Goal: Information Seeking & Learning: Learn about a topic

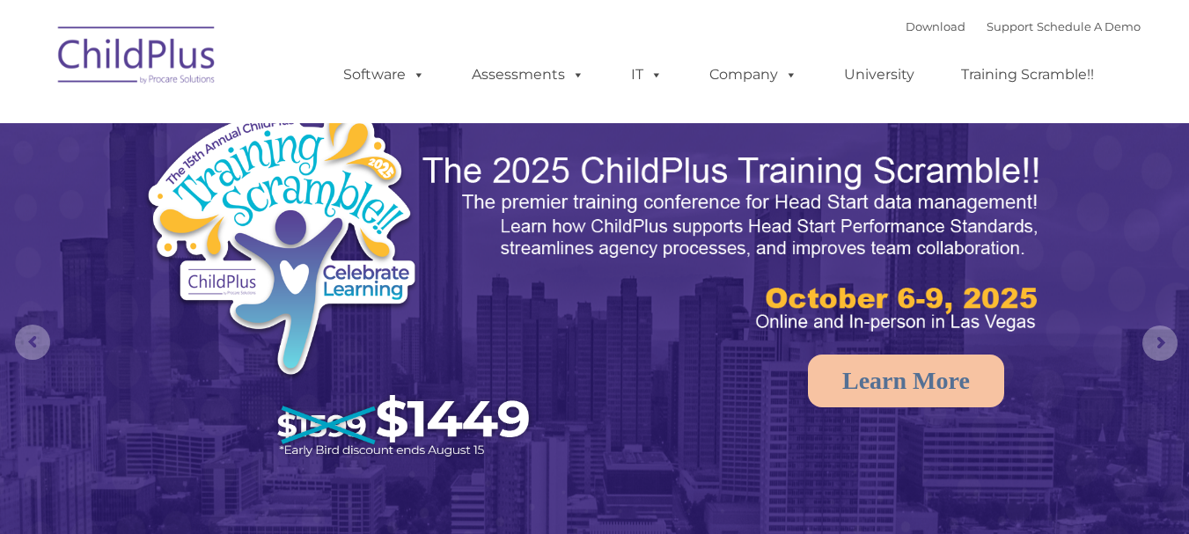
select select "MEDIUM"
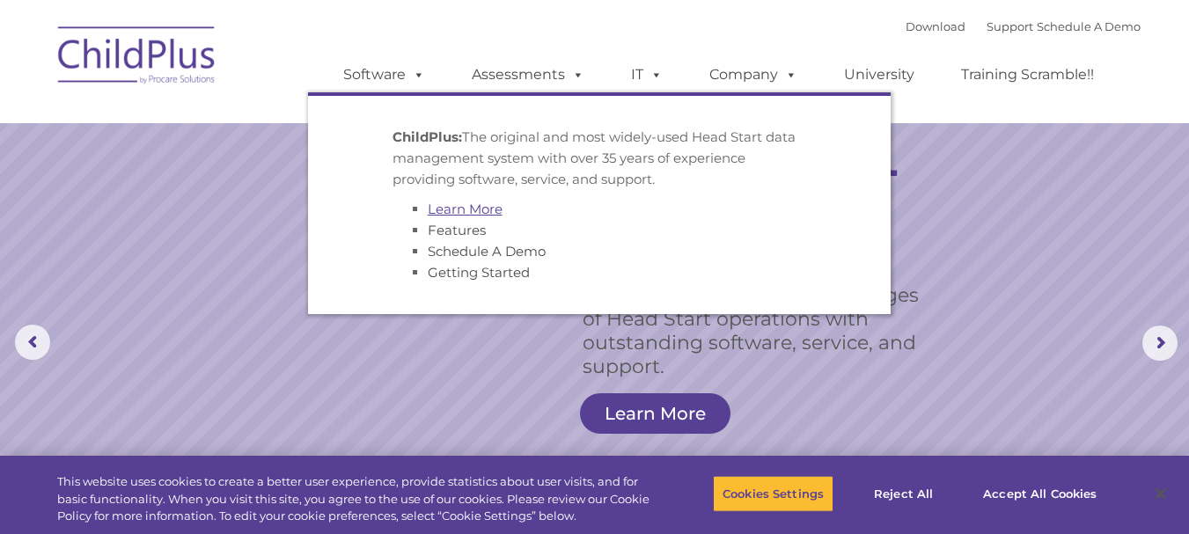
click at [480, 205] on link "Learn More" at bounding box center [465, 209] width 75 height 17
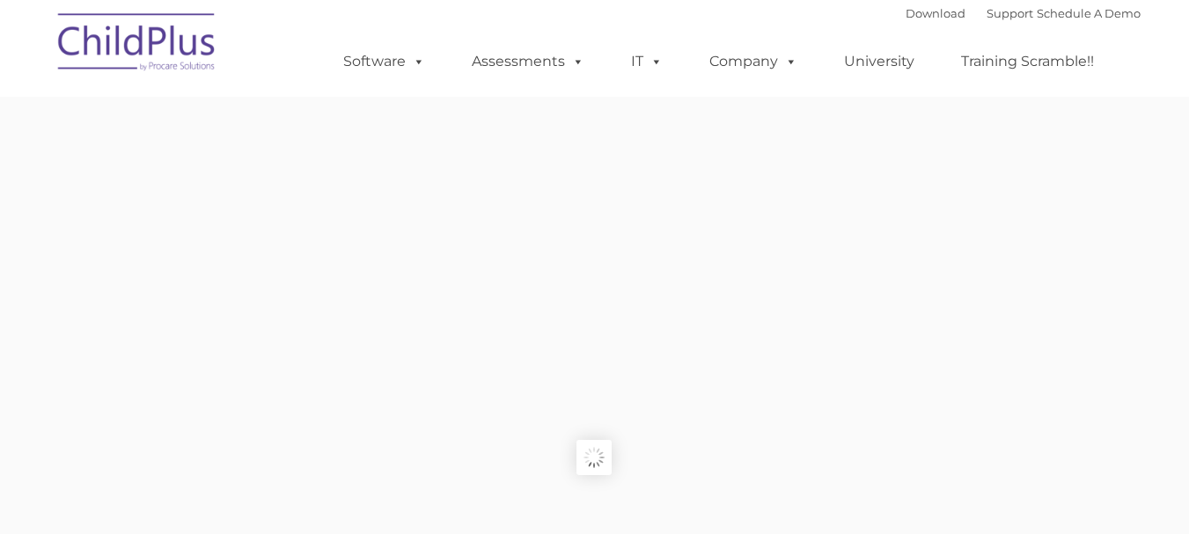
type input ""
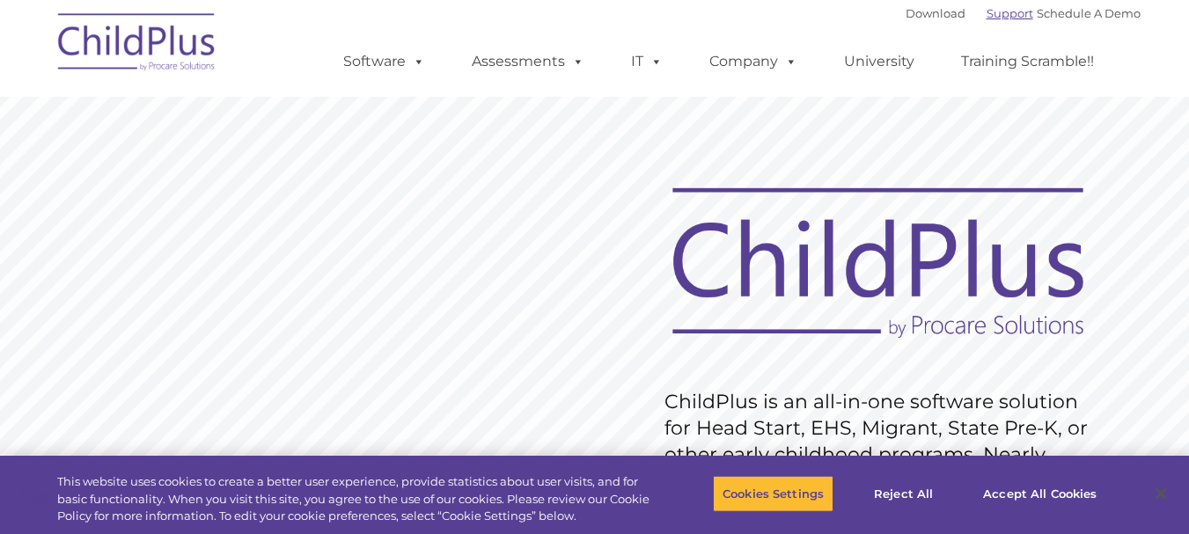
click at [986, 12] on link "Support" at bounding box center [1009, 13] width 47 height 14
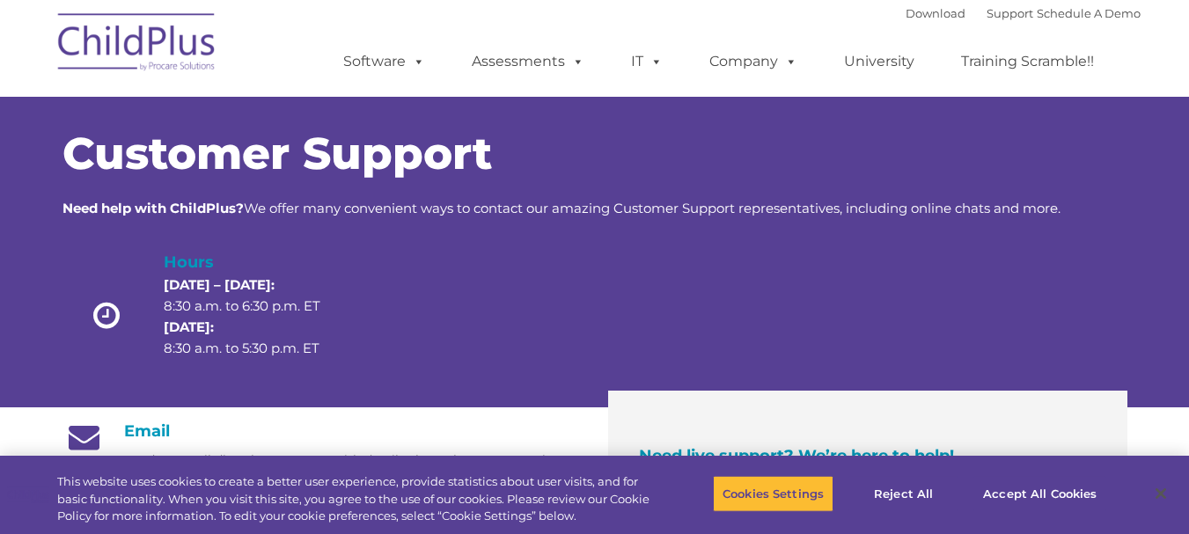
click at [410, 11] on div "Download Support | Schedule A Demo  MENU MENU Software ChildPlus: The original…" at bounding box center [724, 48] width 832 height 97
click at [290, 32] on div "Download Support | Schedule A Demo  MENU MENU Software ChildPlus: The original…" at bounding box center [594, 48] width 1091 height 97
click at [1020, 54] on link "Training Scramble!!" at bounding box center [1027, 61] width 168 height 35
click at [1022, 57] on link "Training Scramble!!" at bounding box center [1027, 61] width 168 height 35
